Goal: Transaction & Acquisition: Purchase product/service

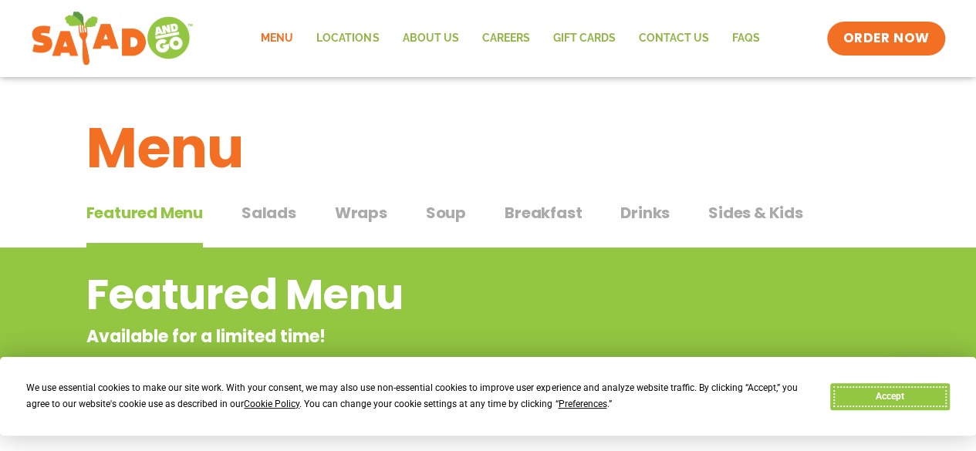
click at [883, 390] on button "Accept" at bounding box center [889, 397] width 119 height 27
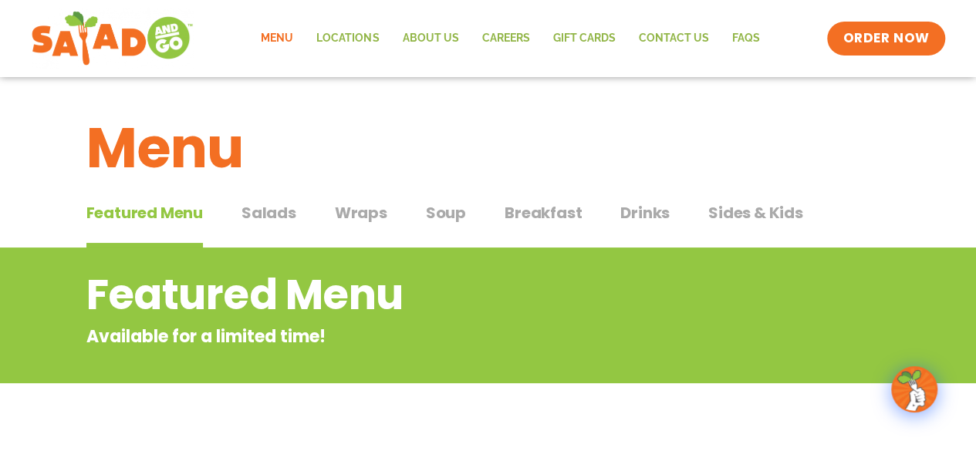
click at [276, 218] on span "Salads" at bounding box center [269, 212] width 55 height 23
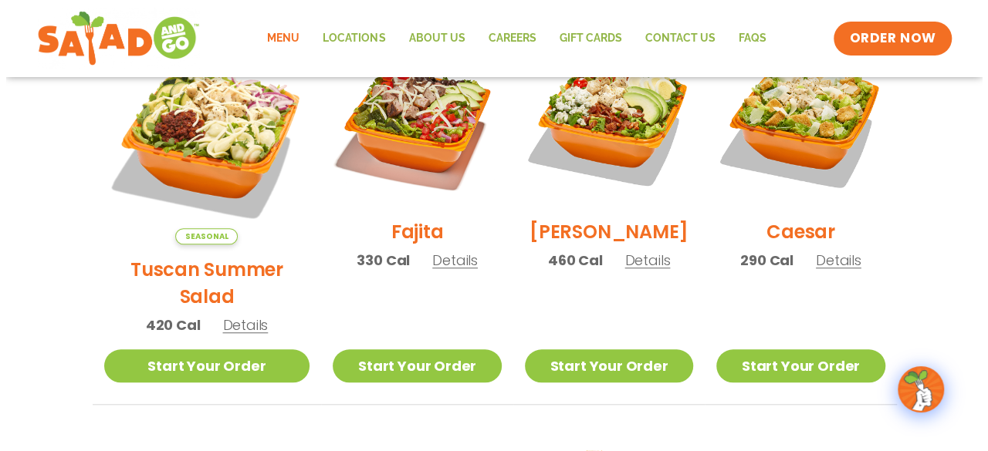
scroll to position [463, 0]
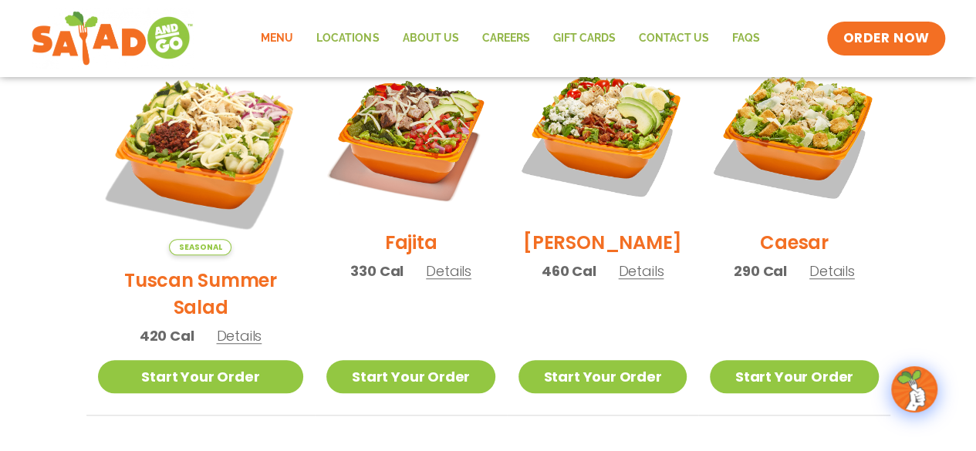
click at [232, 326] on span "Details" at bounding box center [239, 335] width 46 height 19
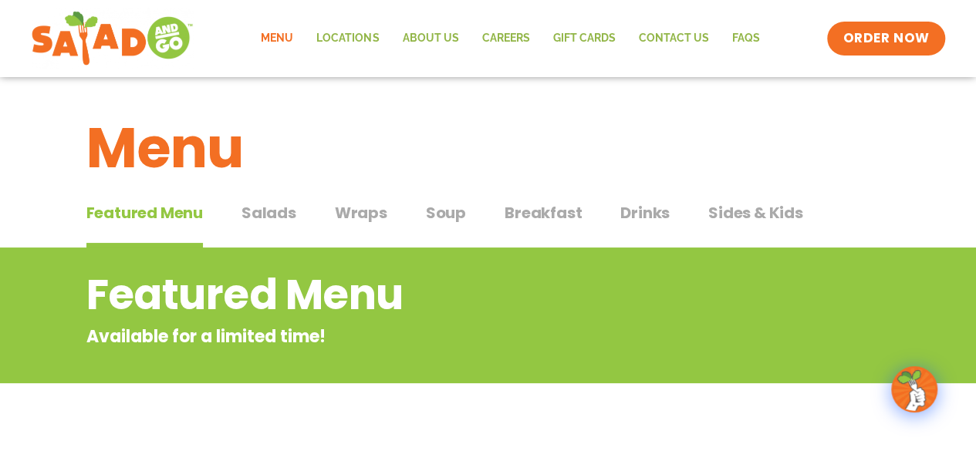
click at [284, 212] on span "Salads" at bounding box center [269, 212] width 55 height 23
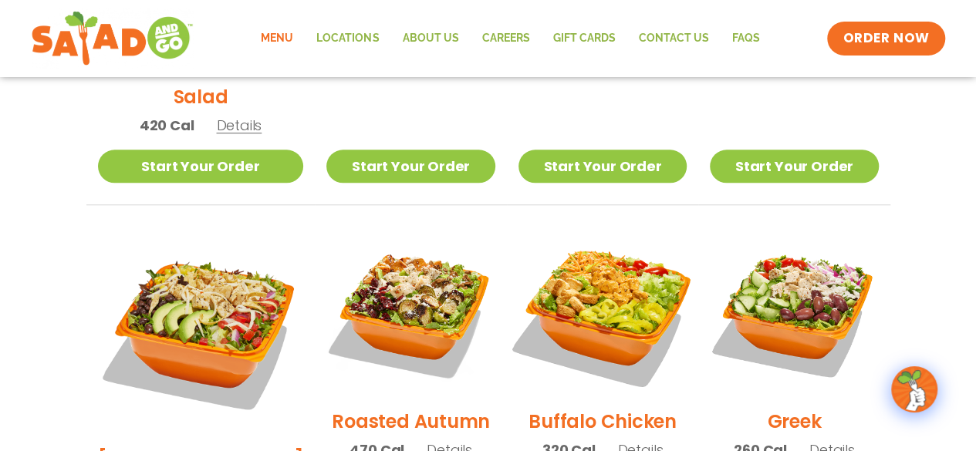
scroll to position [695, 0]
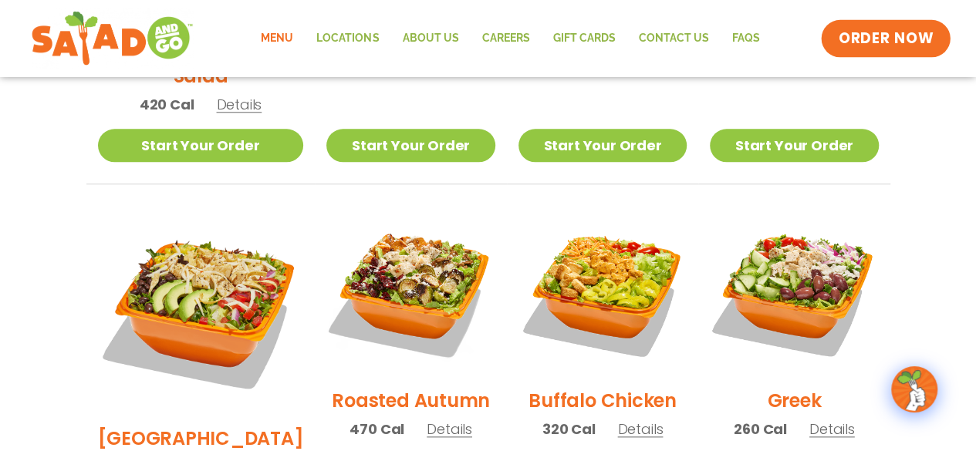
click at [854, 35] on span "ORDER NOW" at bounding box center [887, 39] width 96 height 20
